Goal: Information Seeking & Learning: Find specific fact

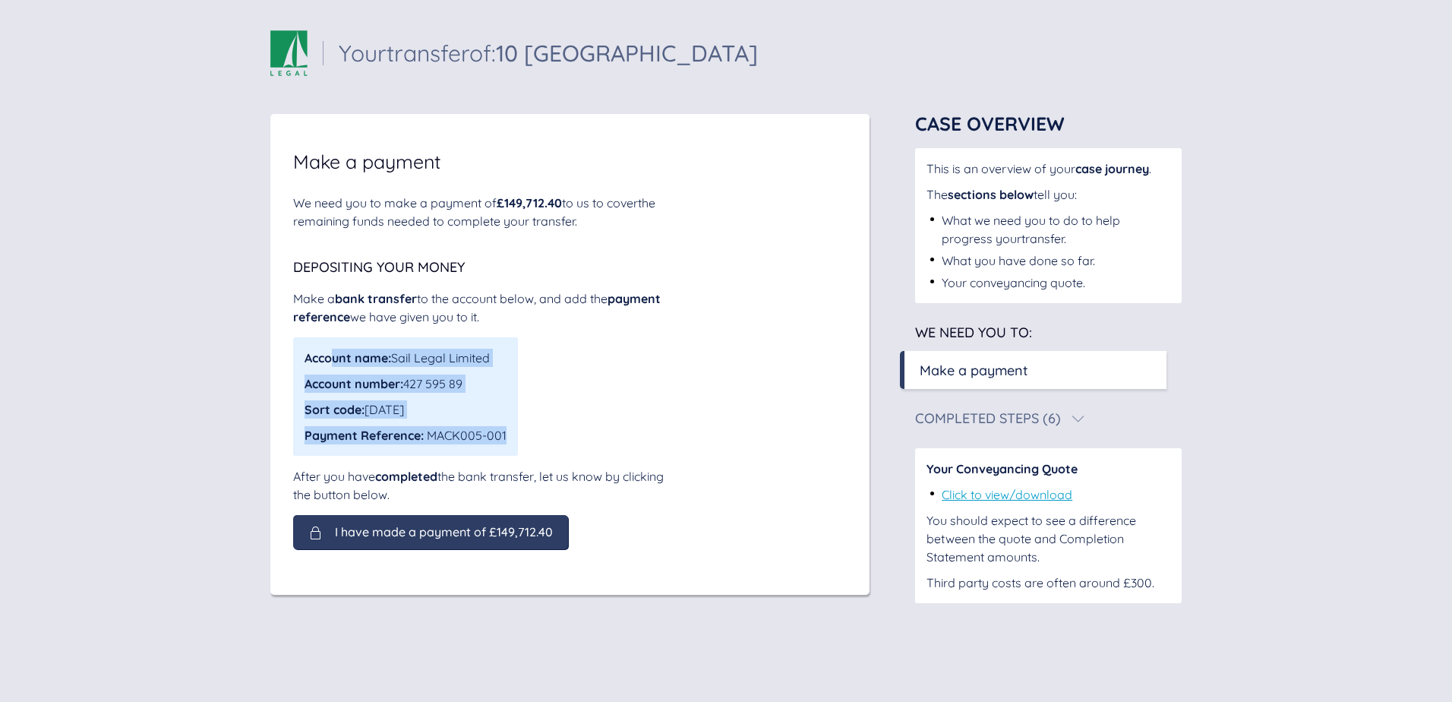
drag, startPoint x: 336, startPoint y: 361, endPoint x: 611, endPoint y: 378, distance: 276.3
click at [611, 378] on div "Account name: Sail Legal Limited Account number: 427 595 89 Sort code: [DATE] P…" at bounding box center [483, 396] width 380 height 118
drag, startPoint x: 611, startPoint y: 378, endPoint x: 406, endPoint y: 397, distance: 206.0
click at [498, 401] on div "Sort code: [DATE]" at bounding box center [406, 409] width 202 height 18
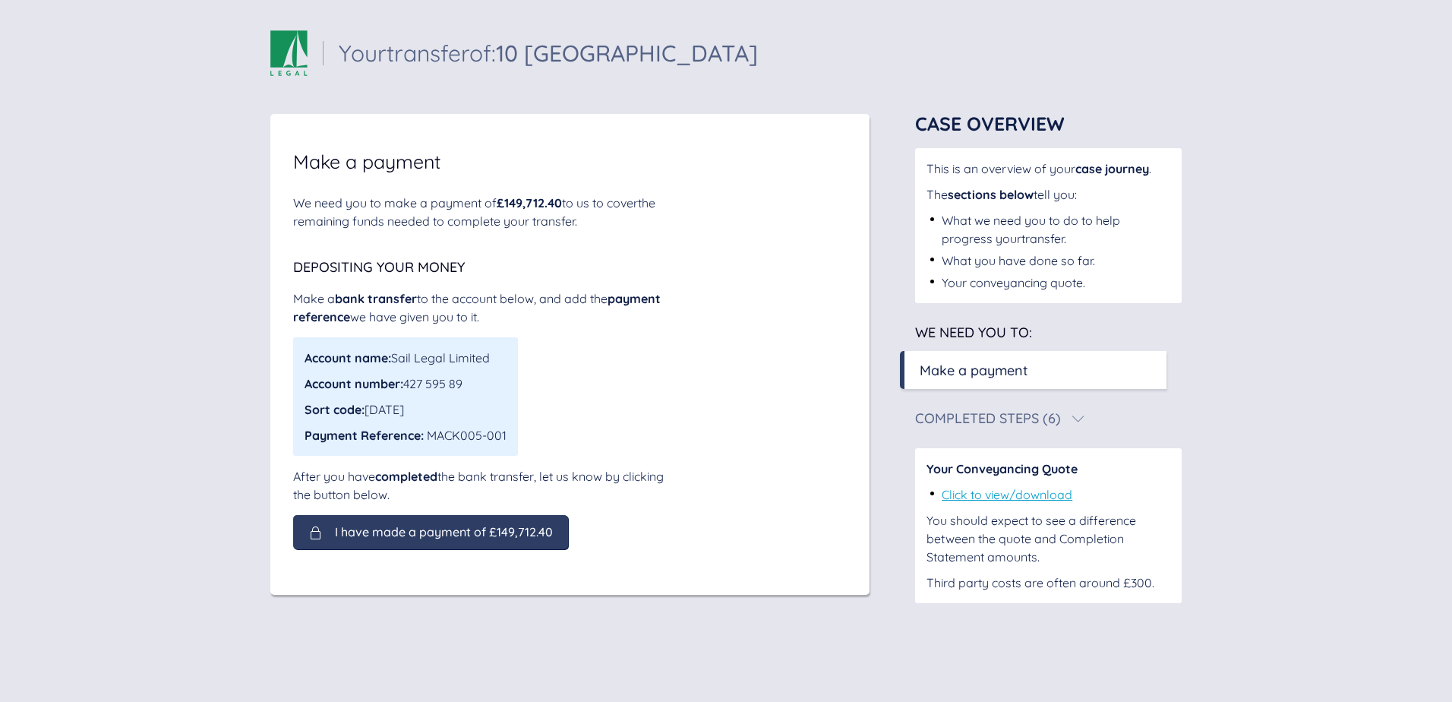
click at [308, 358] on span "Account name:" at bounding box center [348, 357] width 87 height 15
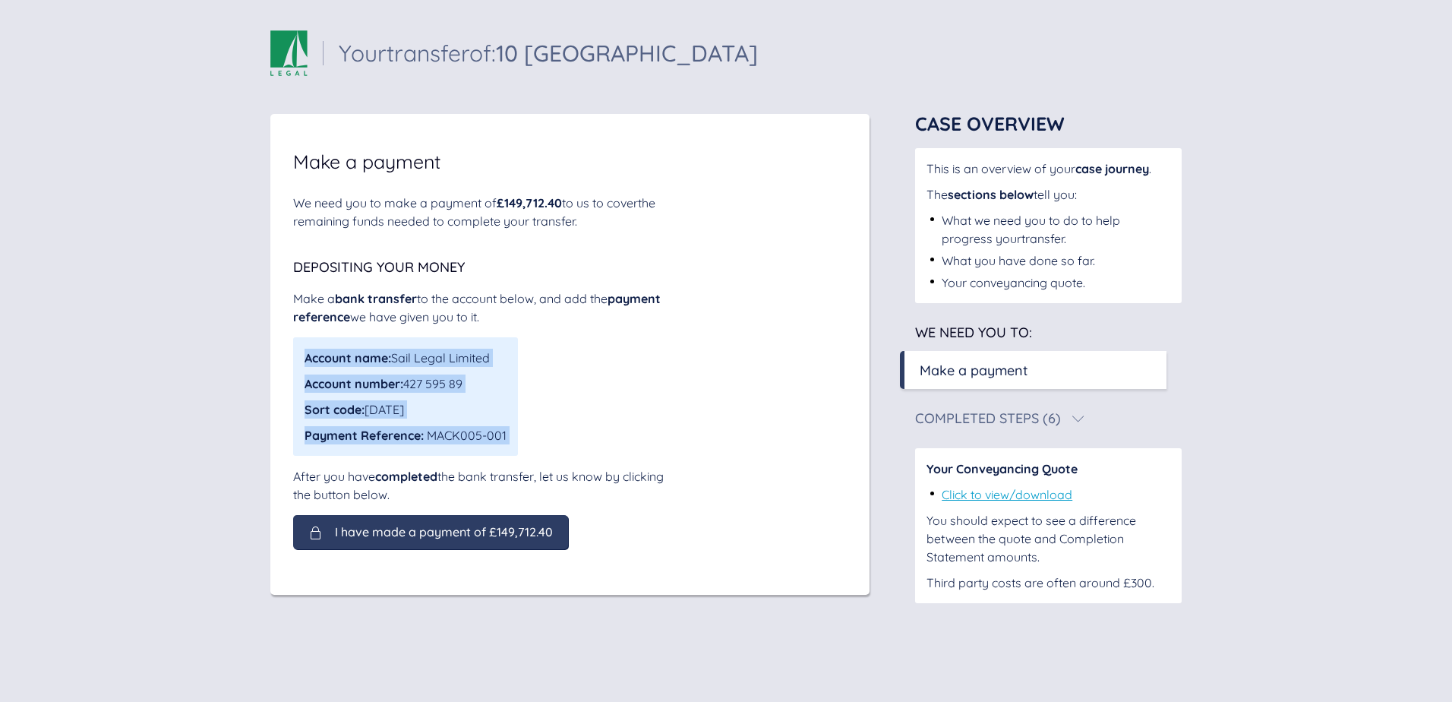
drag, startPoint x: 308, startPoint y: 358, endPoint x: 523, endPoint y: 344, distance: 216.2
click at [523, 344] on div "Account name: Sail Legal Limited Account number: 427 595 89 Sort code: [DATE] P…" at bounding box center [483, 396] width 380 height 118
drag, startPoint x: 523, startPoint y: 344, endPoint x: 391, endPoint y: 397, distance: 142.5
click at [447, 402] on div "Sort code: [DATE]" at bounding box center [406, 409] width 202 height 18
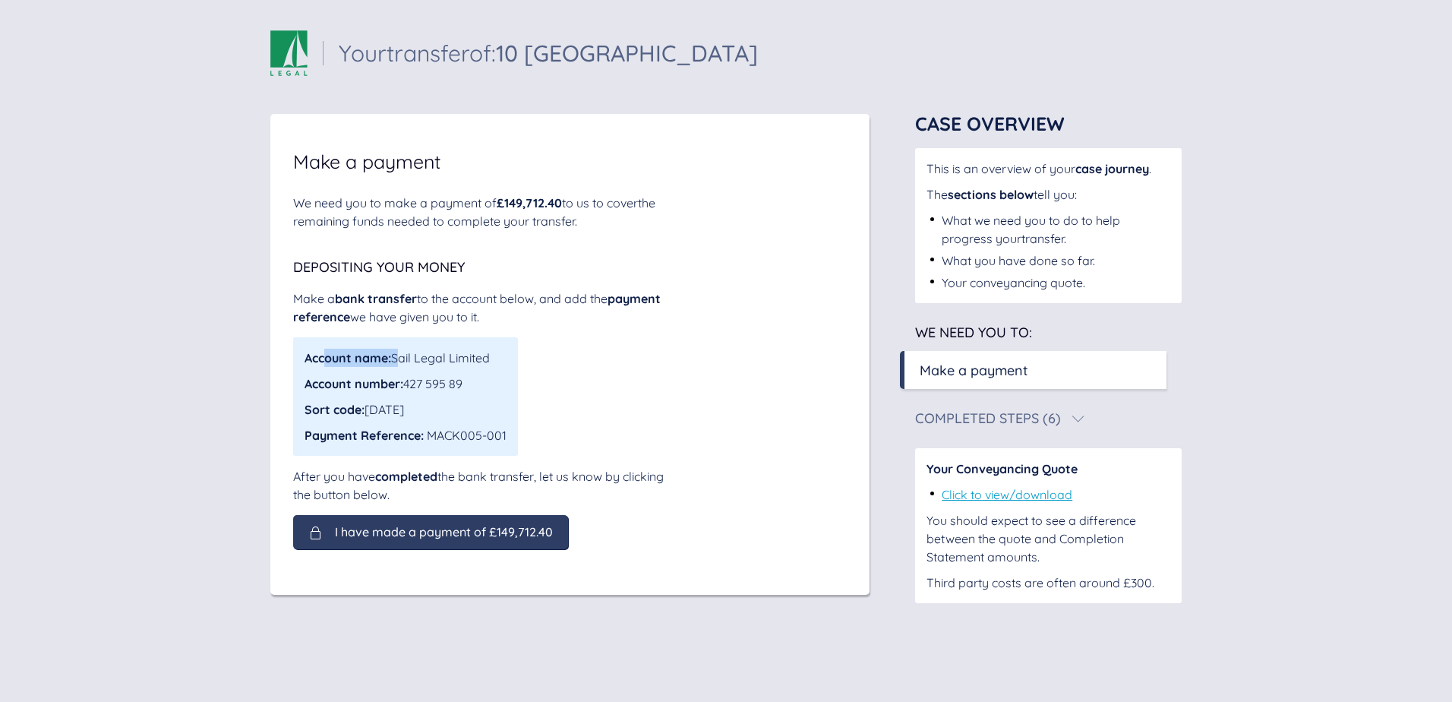
drag, startPoint x: 324, startPoint y: 362, endPoint x: 398, endPoint y: 356, distance: 74.7
click at [398, 356] on div "Account name: Sail Legal Limited" at bounding box center [406, 358] width 202 height 18
drag, startPoint x: 398, startPoint y: 356, endPoint x: 428, endPoint y: 383, distance: 39.8
click at [428, 383] on div "Account number: 427 595 89" at bounding box center [406, 383] width 202 height 18
drag, startPoint x: 428, startPoint y: 383, endPoint x: 425, endPoint y: 406, distance: 23.0
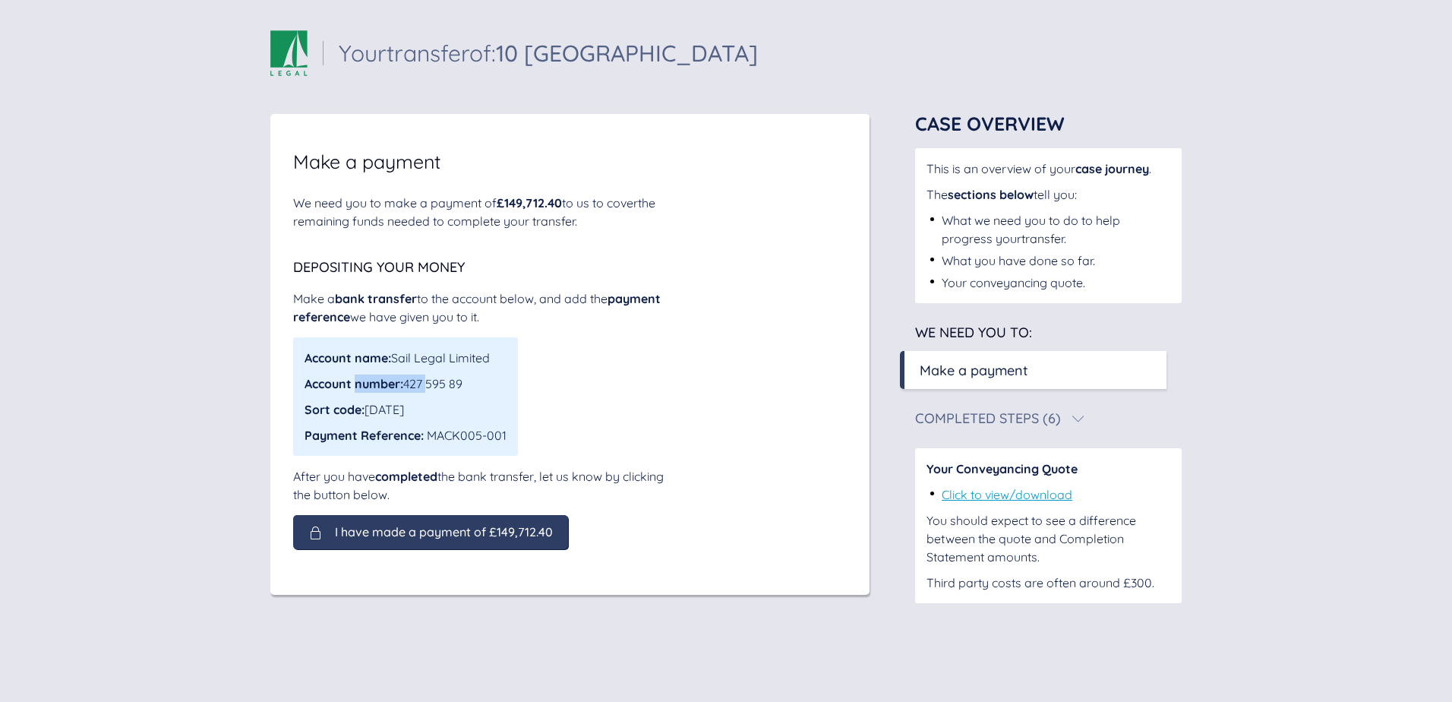
click at [425, 406] on div "Sort code: [DATE]" at bounding box center [406, 409] width 202 height 18
click at [422, 406] on div "Sort code: [DATE]" at bounding box center [406, 409] width 202 height 18
drag, startPoint x: 324, startPoint y: 387, endPoint x: 441, endPoint y: 382, distance: 117.9
click at [441, 382] on div "Account number: 427 595 89" at bounding box center [406, 383] width 202 height 18
drag, startPoint x: 441, startPoint y: 382, endPoint x: 398, endPoint y: 408, distance: 50.4
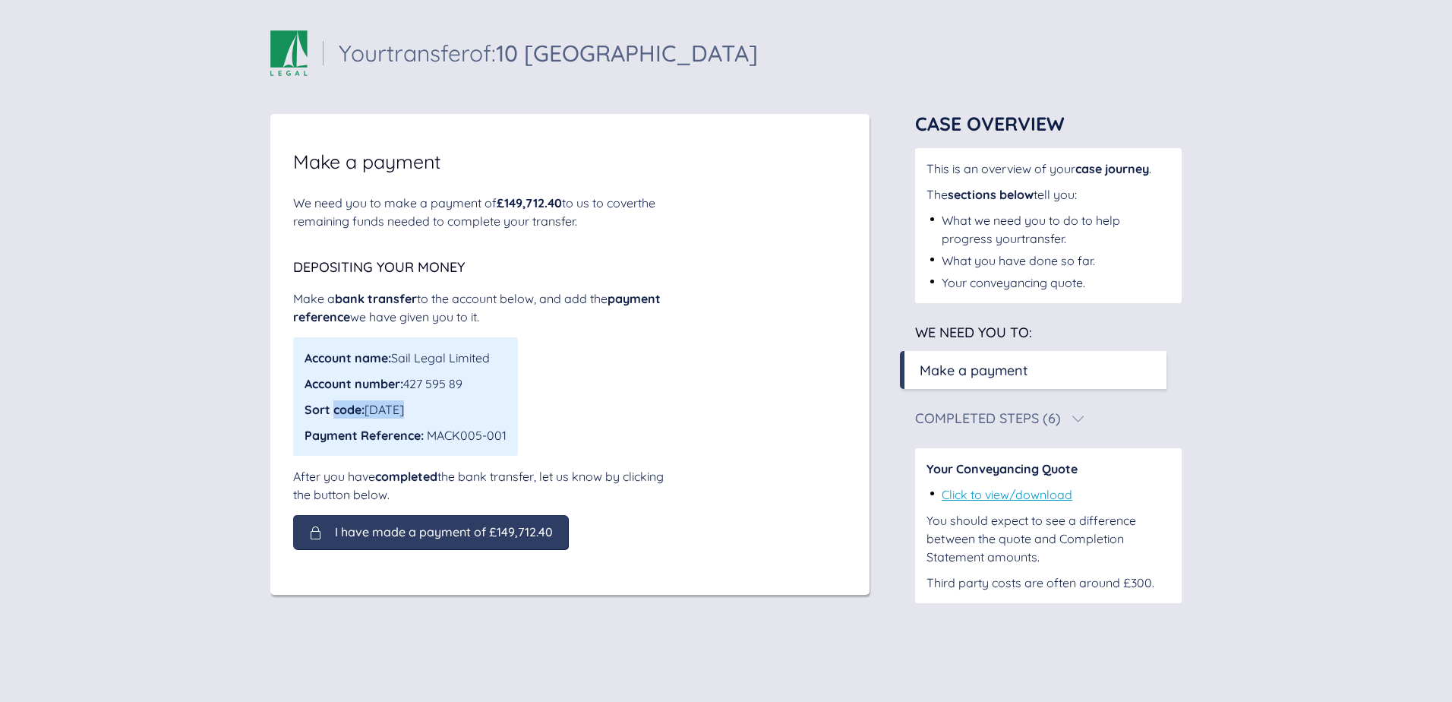
click at [398, 408] on div "Sort code: [DATE]" at bounding box center [406, 409] width 202 height 18
drag, startPoint x: 398, startPoint y: 408, endPoint x: 337, endPoint y: 382, distance: 66.0
click at [337, 380] on span "Account number:" at bounding box center [354, 383] width 99 height 15
drag, startPoint x: 400, startPoint y: 385, endPoint x: 308, endPoint y: 385, distance: 91.9
click at [308, 385] on span "Account number:" at bounding box center [354, 383] width 99 height 15
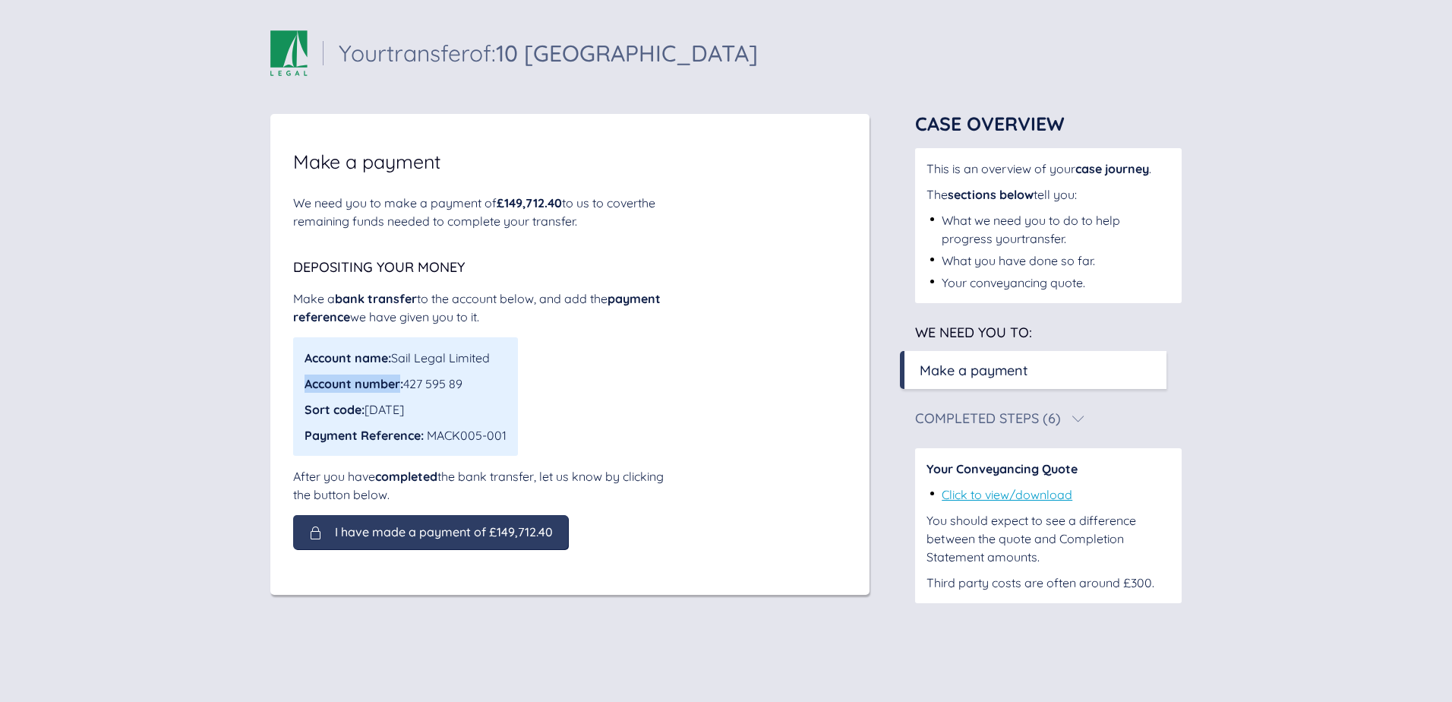
drag, startPoint x: 308, startPoint y: 385, endPoint x: 416, endPoint y: 412, distance: 111.8
click at [416, 412] on div "Sort code: [DATE]" at bounding box center [406, 409] width 202 height 18
drag, startPoint x: 406, startPoint y: 384, endPoint x: 496, endPoint y: 386, distance: 90.4
click at [496, 386] on div "Account number: 427 595 89" at bounding box center [406, 383] width 202 height 18
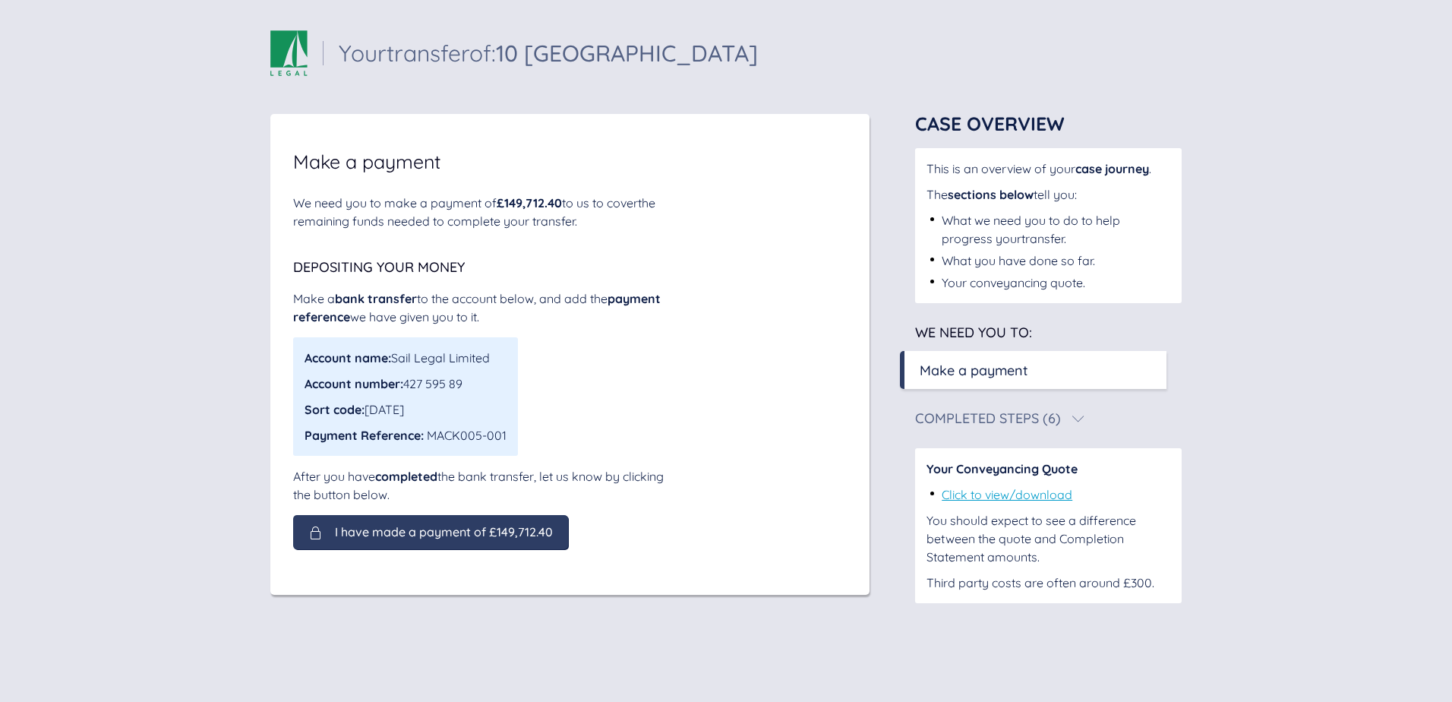
drag, startPoint x: 496, startPoint y: 386, endPoint x: 461, endPoint y: 401, distance: 38.1
click at [461, 401] on div "Sort code: [DATE]" at bounding box center [406, 409] width 202 height 18
drag, startPoint x: 413, startPoint y: 407, endPoint x: 295, endPoint y: 406, distance: 118.5
click at [295, 406] on div "Account name: Sail Legal Limited Account number: 427 595 89 Sort code: [DATE] P…" at bounding box center [405, 396] width 225 height 118
drag, startPoint x: 295, startPoint y: 406, endPoint x: 375, endPoint y: 427, distance: 83.1
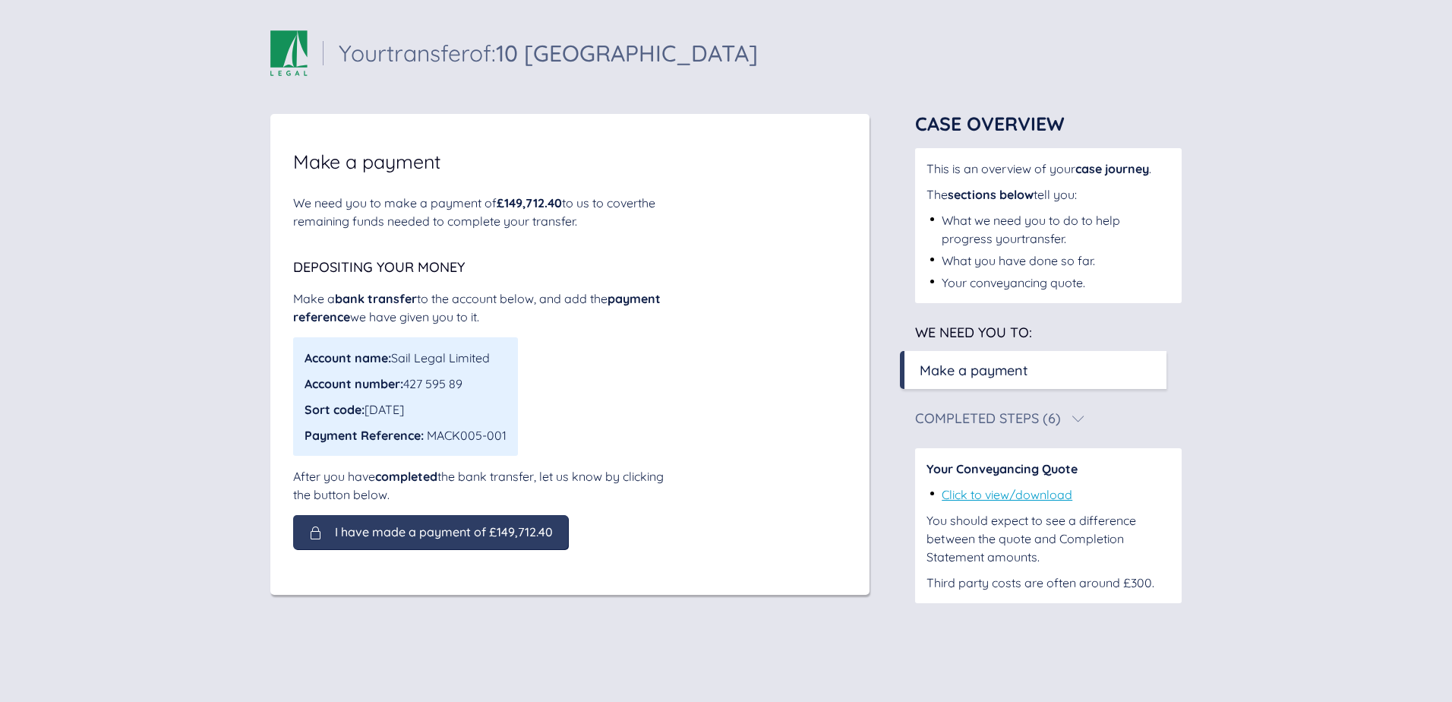
click at [381, 417] on div "Sort code: [DATE]" at bounding box center [406, 409] width 202 height 18
drag, startPoint x: 372, startPoint y: 431, endPoint x: 517, endPoint y: 424, distance: 144.5
click at [517, 424] on div "Account name: Sail Legal Limited Account number: 427 595 89 Sort code: [DATE] P…" at bounding box center [405, 396] width 225 height 118
drag, startPoint x: 517, startPoint y: 424, endPoint x: 516, endPoint y: 434, distance: 10.7
click at [516, 434] on div "Account name: Sail Legal Limited Account number: 427 595 89 Sort code: [DATE] P…" at bounding box center [405, 396] width 225 height 118
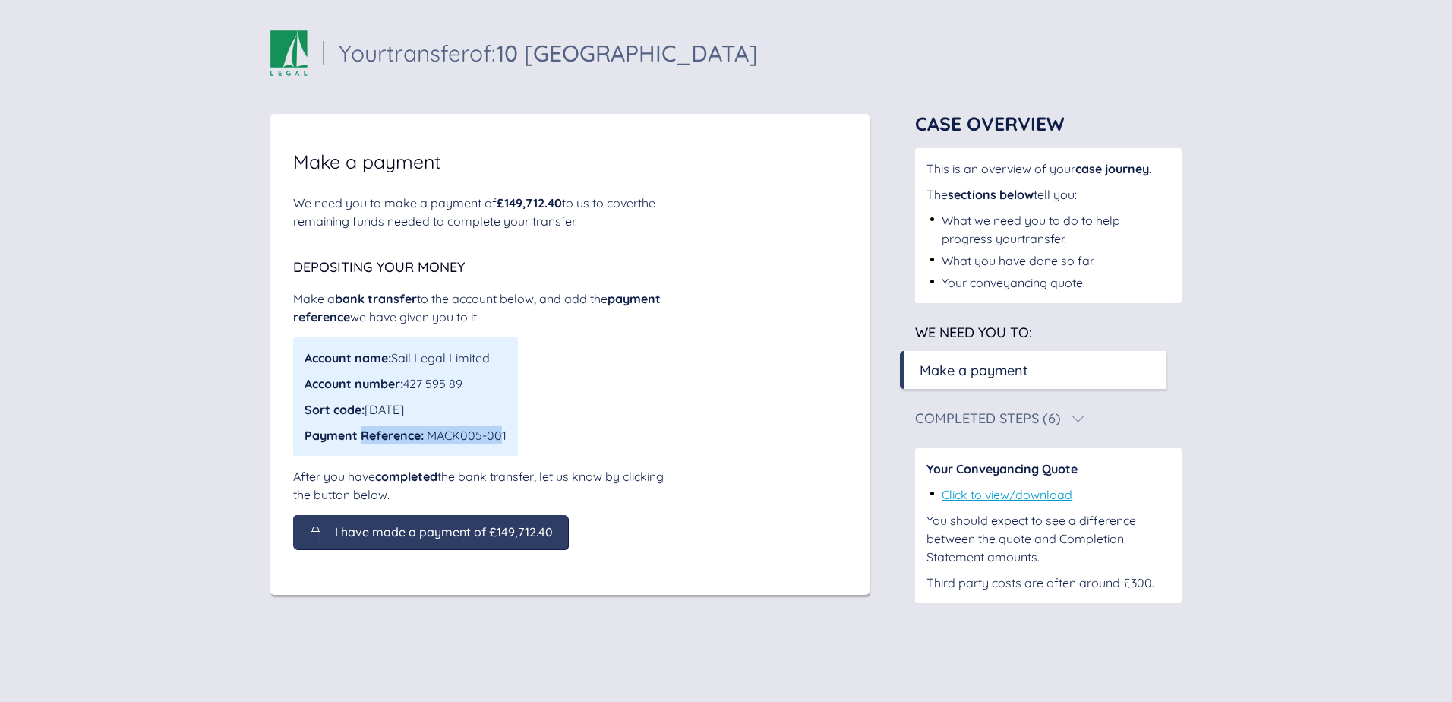
drag, startPoint x: 501, startPoint y: 434, endPoint x: 363, endPoint y: 434, distance: 138.2
click at [363, 434] on div "Payment Reference: MACK005-001" at bounding box center [406, 435] width 202 height 18
drag, startPoint x: 363, startPoint y: 434, endPoint x: 386, endPoint y: 476, distance: 47.6
click at [382, 471] on span "completed" at bounding box center [406, 476] width 62 height 15
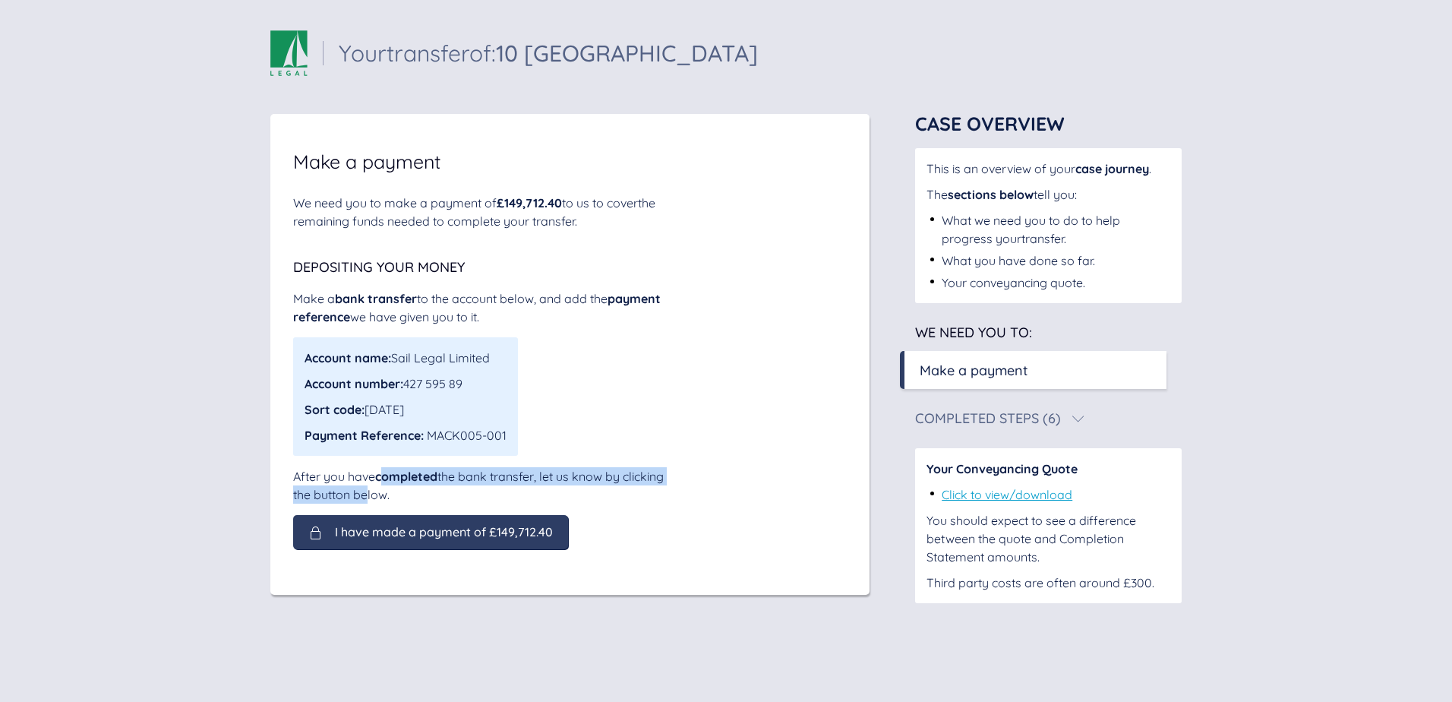
drag, startPoint x: 409, startPoint y: 486, endPoint x: 384, endPoint y: 472, distance: 28.9
click at [384, 472] on div "After you have completed the bank transfer, let us know by clicking the button …" at bounding box center [483, 485] width 380 height 36
drag, startPoint x: 384, startPoint y: 472, endPoint x: 330, endPoint y: 438, distance: 63.4
click at [329, 438] on span "Payment Reference:" at bounding box center [364, 435] width 119 height 15
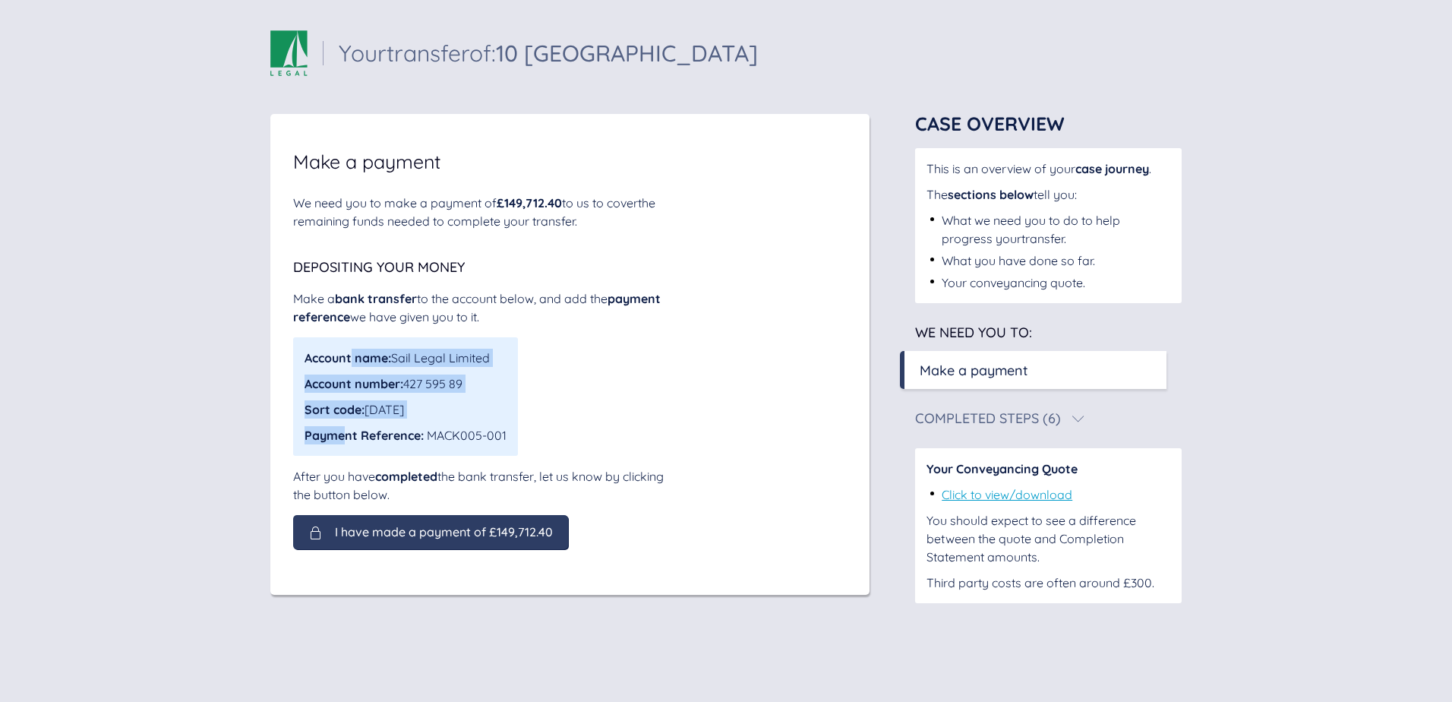
drag, startPoint x: 351, startPoint y: 365, endPoint x: 351, endPoint y: 346, distance: 19.0
click at [351, 346] on div "Account name: Sail Legal Limited Account number: 427 595 89 Sort code: [DATE] P…" at bounding box center [405, 396] width 225 height 118
drag, startPoint x: 351, startPoint y: 346, endPoint x: 353, endPoint y: 357, distance: 10.9
click at [353, 357] on span "Account name:" at bounding box center [348, 357] width 87 height 15
drag, startPoint x: 362, startPoint y: 352, endPoint x: 365, endPoint y: 436, distance: 83.6
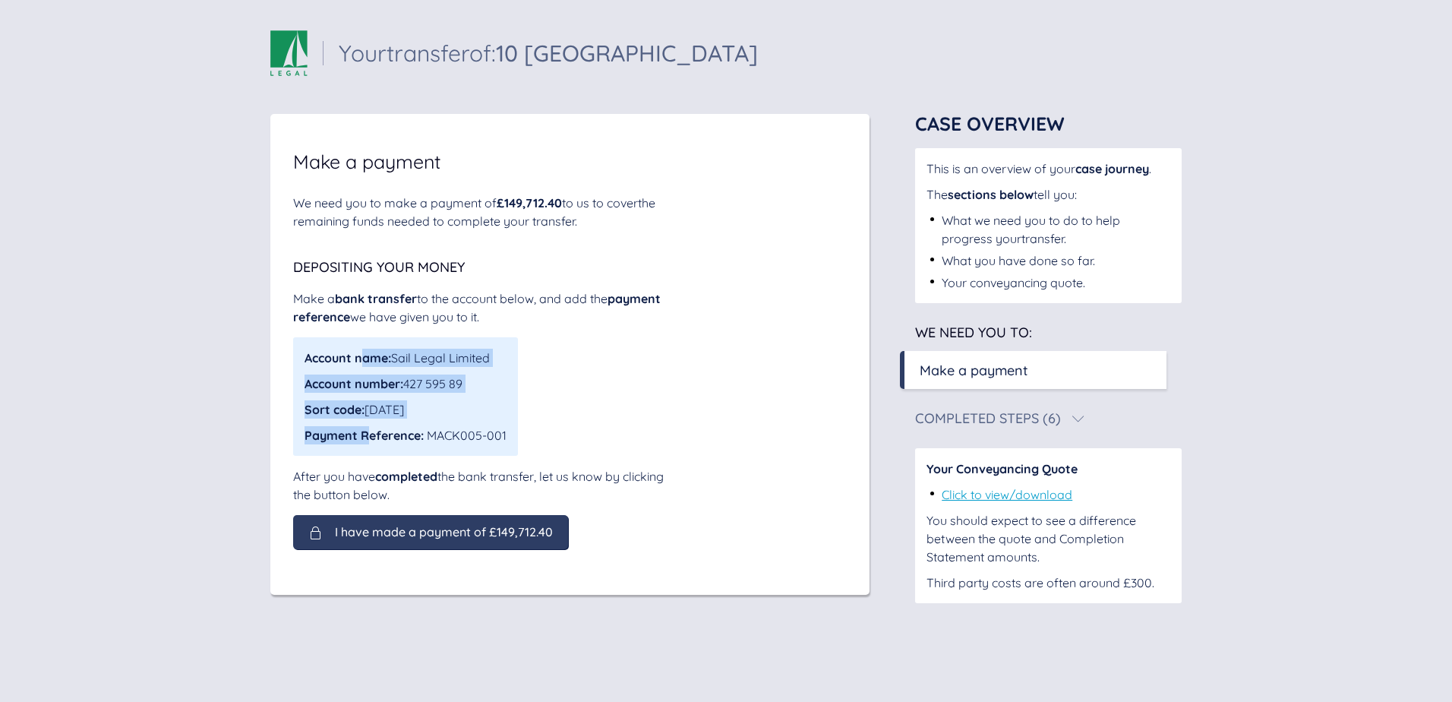
click at [365, 436] on div "Account name: Sail Legal Limited Account number: 427 595 89 Sort code: [DATE] P…" at bounding box center [406, 397] width 202 height 96
click at [365, 436] on span "Payment Reference:" at bounding box center [364, 435] width 119 height 15
drag, startPoint x: 421, startPoint y: 432, endPoint x: 387, endPoint y: 359, distance: 81.2
click at [387, 359] on div "Account name: Sail Legal Limited Account number: 427 595 89 Sort code: [DATE] P…" at bounding box center [406, 397] width 202 height 96
click at [387, 358] on span "Account name:" at bounding box center [348, 357] width 87 height 15
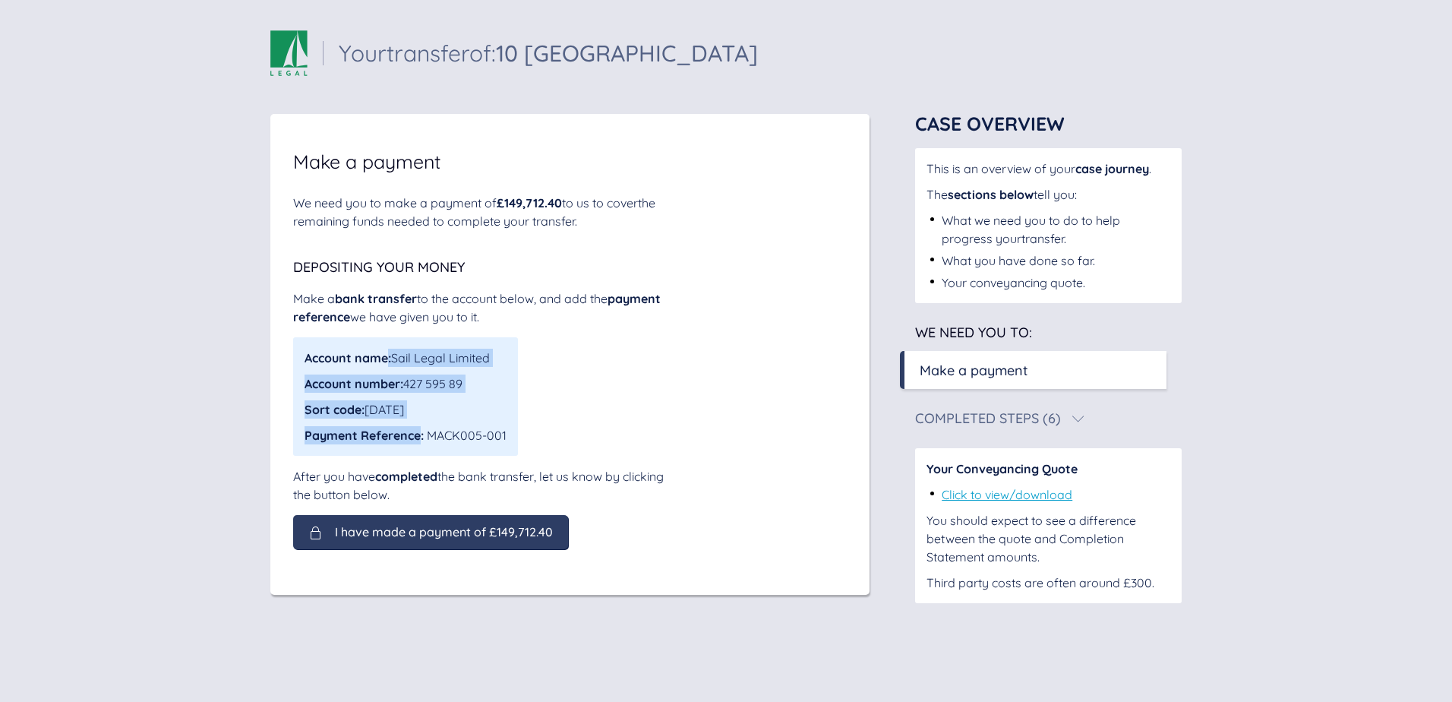
drag, startPoint x: 387, startPoint y: 358, endPoint x: 421, endPoint y: 436, distance: 85.4
click at [421, 436] on div "Account name: Sail Legal Limited Account number: 427 595 89 Sort code: [DATE] P…" at bounding box center [406, 397] width 202 height 96
click at [421, 436] on span "Payment Reference:" at bounding box center [364, 435] width 119 height 15
drag, startPoint x: 421, startPoint y: 436, endPoint x: 351, endPoint y: 357, distance: 105.5
click at [351, 357] on div "Account name: Sail Legal Limited Account number: 427 595 89 Sort code: [DATE] P…" at bounding box center [406, 397] width 202 height 96
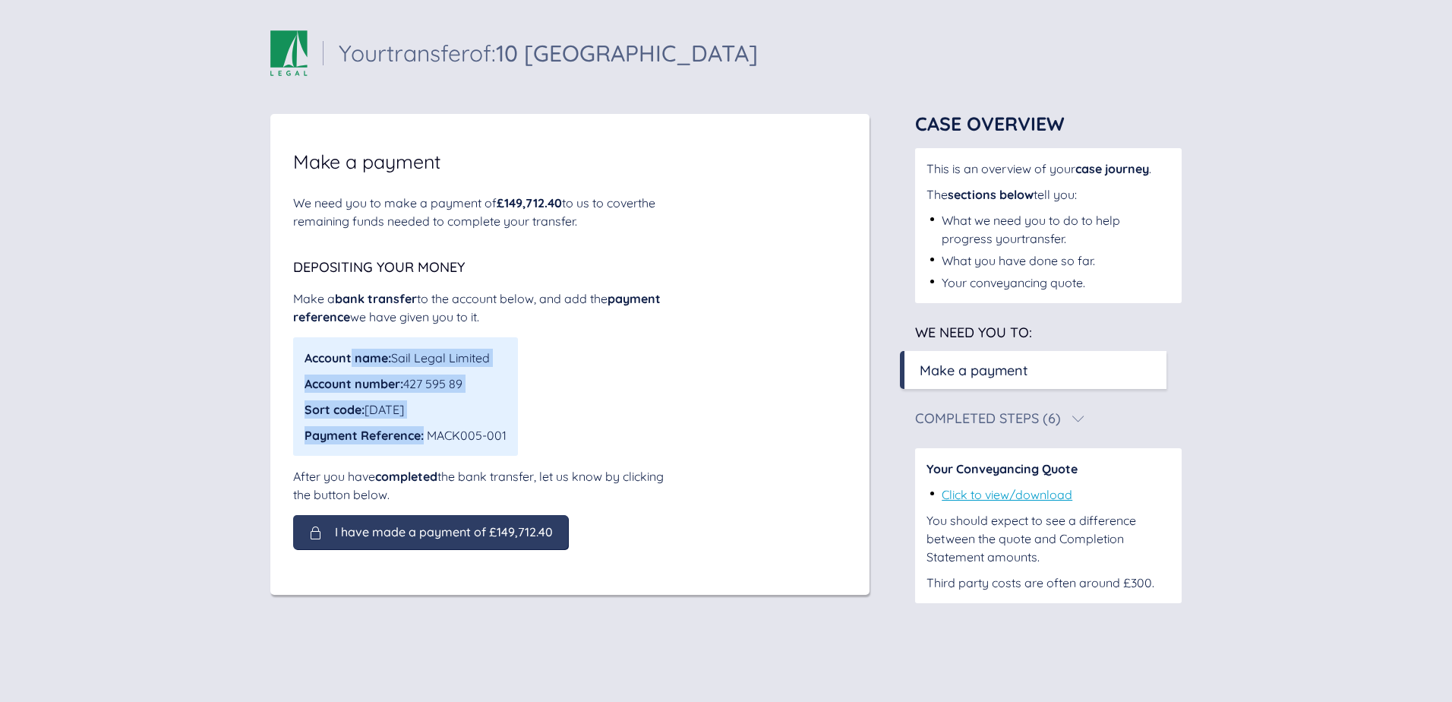
click at [352, 357] on span "Account name:" at bounding box center [348, 357] width 87 height 15
drag, startPoint x: 354, startPoint y: 357, endPoint x: 421, endPoint y: 437, distance: 104.1
click at [421, 437] on div "Account name: Sail Legal Limited Account number: 427 595 89 Sort code: [DATE] P…" at bounding box center [406, 397] width 202 height 96
click at [421, 437] on span "Payment Reference:" at bounding box center [364, 435] width 119 height 15
drag, startPoint x: 423, startPoint y: 437, endPoint x: 358, endPoint y: 360, distance: 100.8
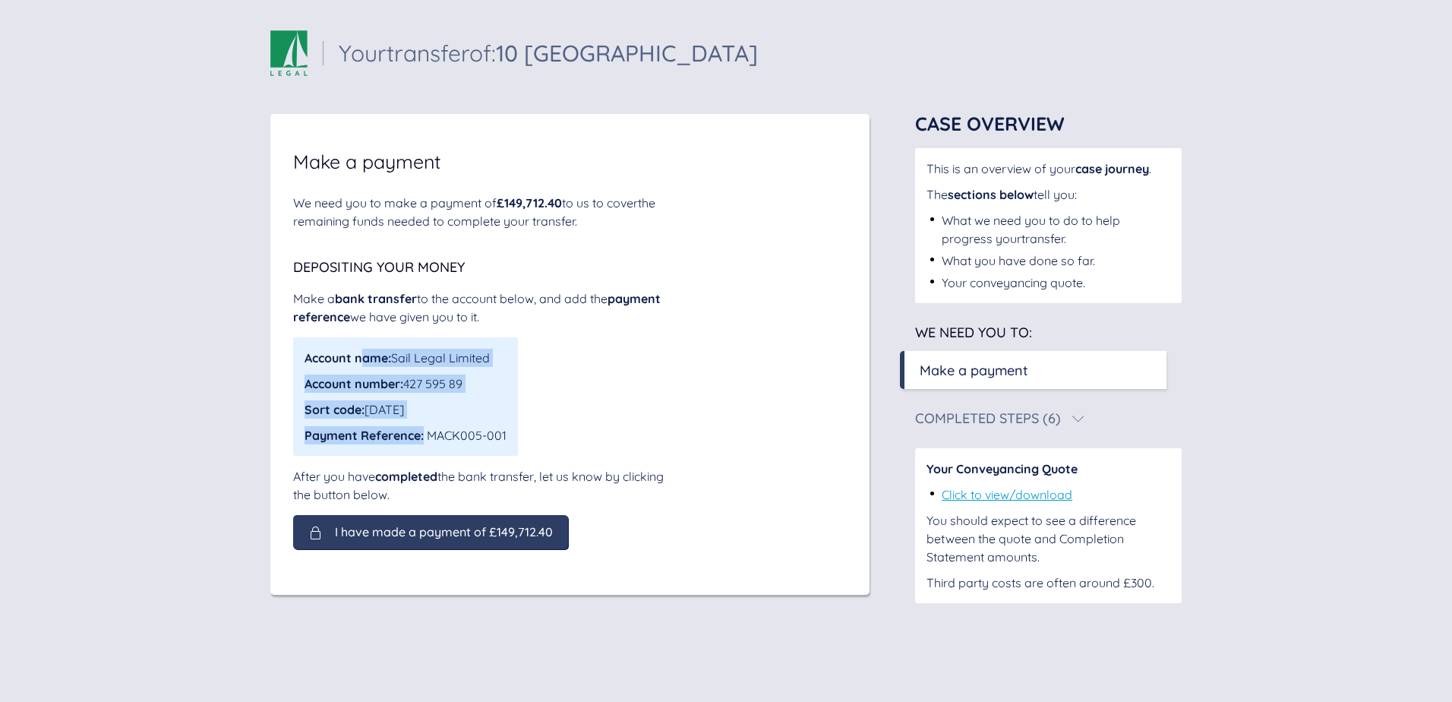
click at [359, 359] on div "Account name: Sail Legal Limited Account number: 427 595 89 Sort code: [DATE] P…" at bounding box center [406, 397] width 202 height 96
click at [358, 360] on span "Account name:" at bounding box center [348, 357] width 87 height 15
